Goal: Task Accomplishment & Management: Use online tool/utility

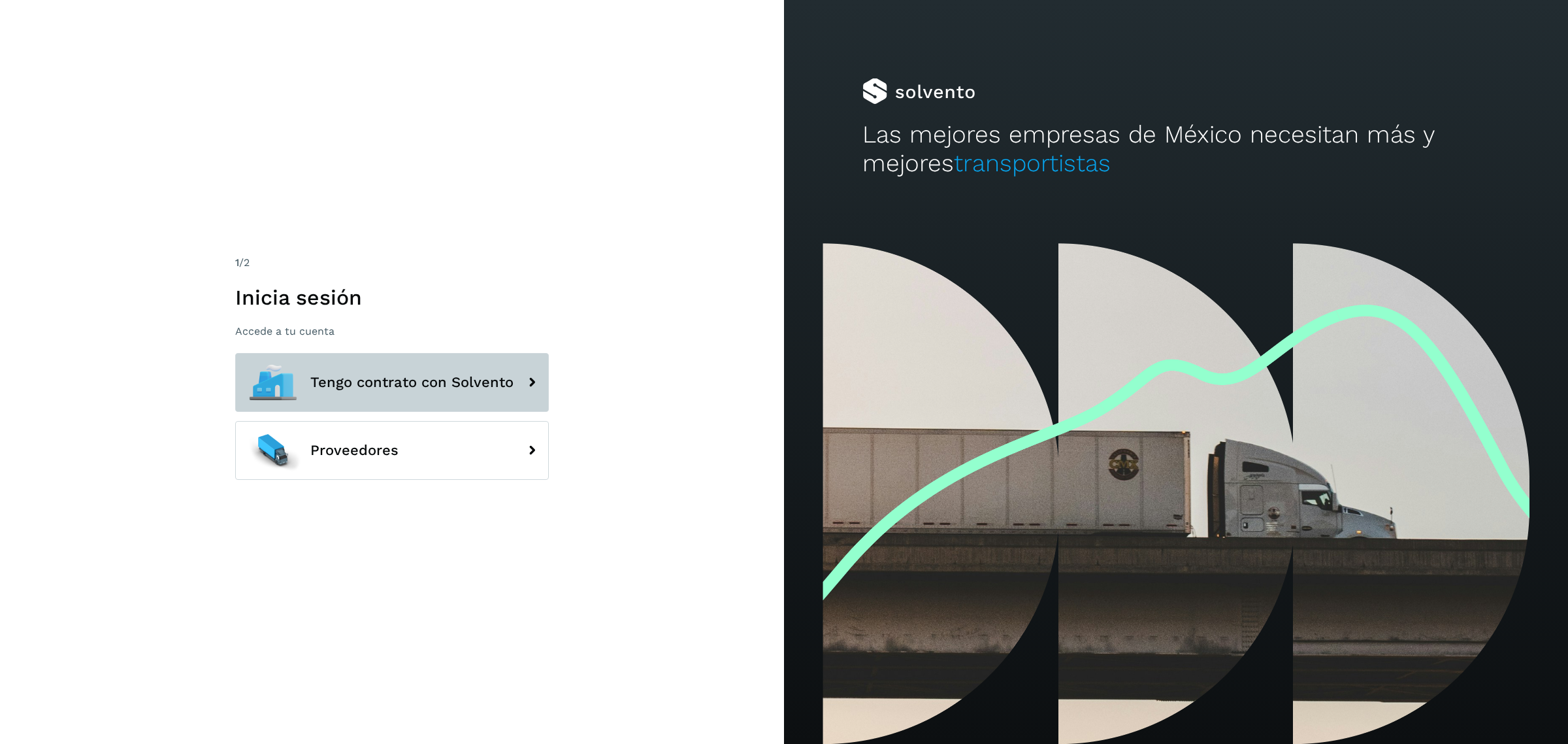
click at [445, 386] on span "Tengo contrato con Solvento" at bounding box center [412, 382] width 204 height 16
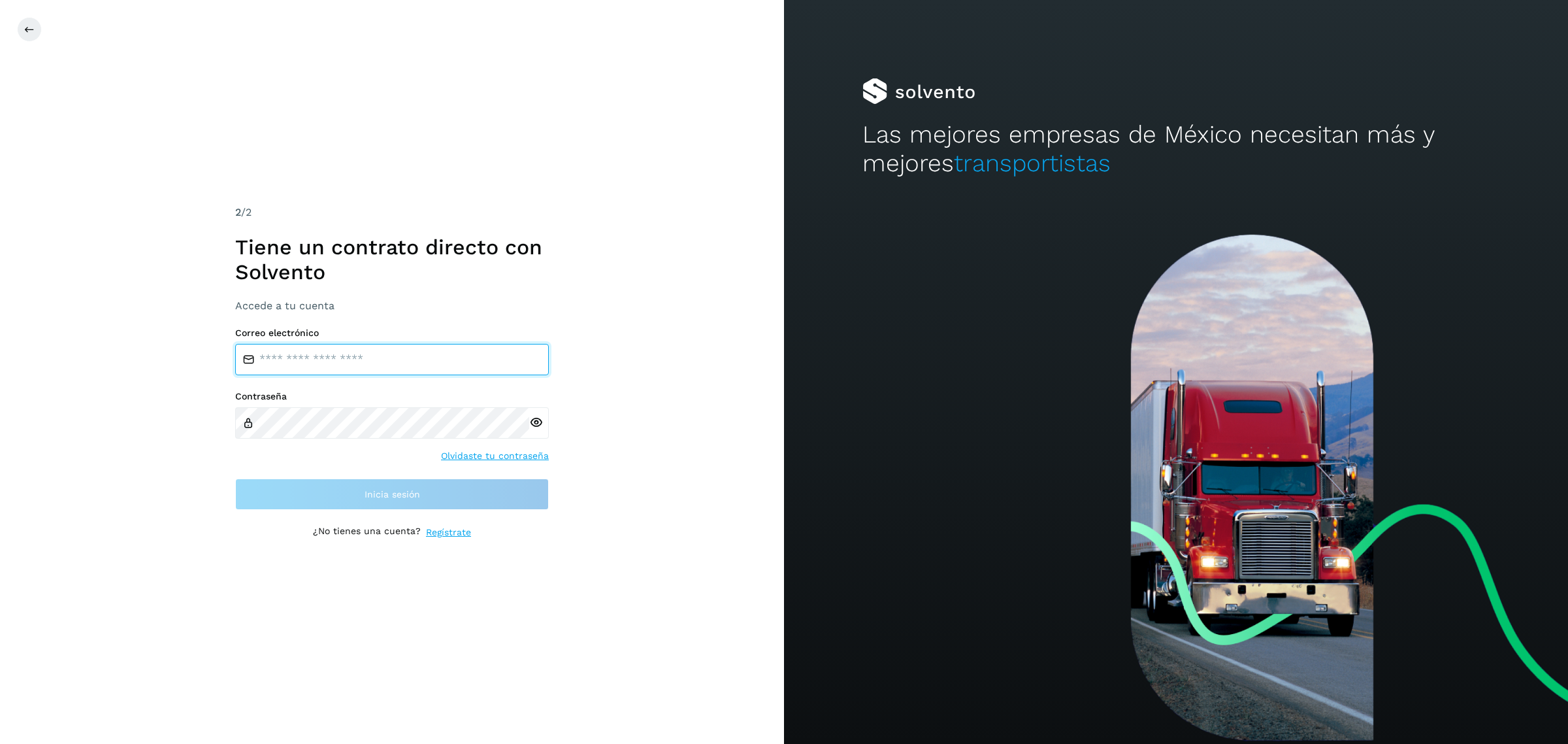
type input "**********"
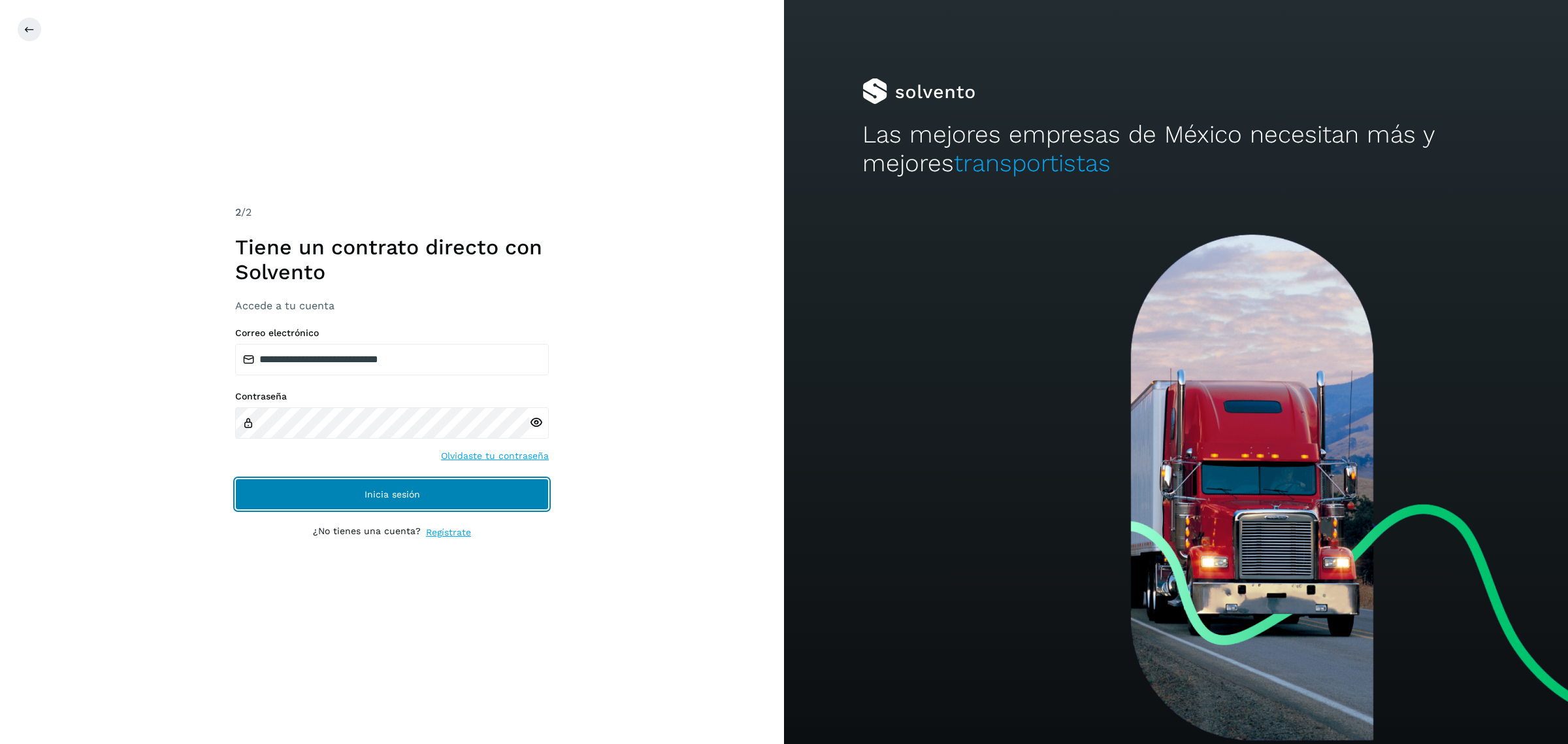
click at [367, 493] on span "Inicia sesión" at bounding box center [392, 494] width 56 height 9
